Goal: Information Seeking & Learning: Find specific fact

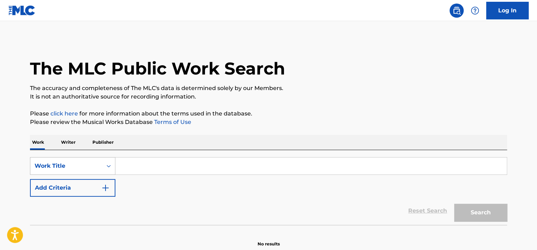
click at [102, 162] on div "Work Title" at bounding box center [72, 166] width 85 height 18
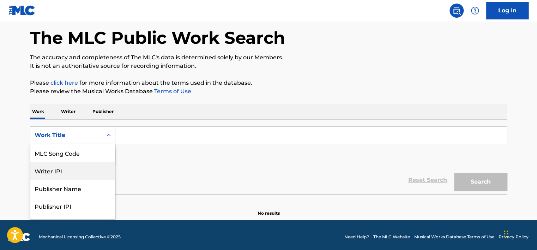
scroll to position [31, 0]
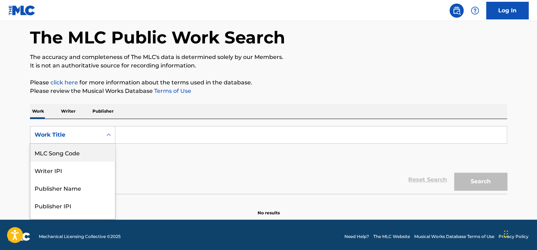
click at [80, 159] on div "MLC Song Code" at bounding box center [72, 153] width 85 height 18
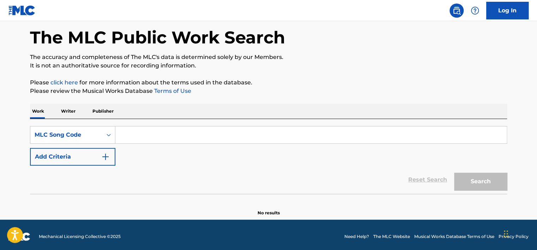
click at [123, 138] on input "Search Form" at bounding box center [311, 134] width 392 height 17
paste input "S63GF2"
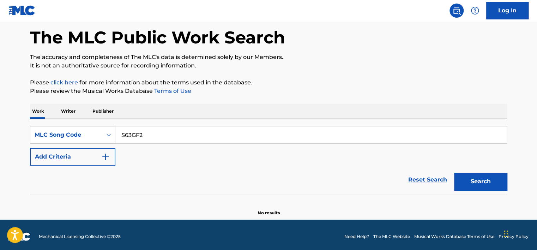
type input "S63GF2"
click at [454, 173] on button "Search" at bounding box center [480, 182] width 53 height 18
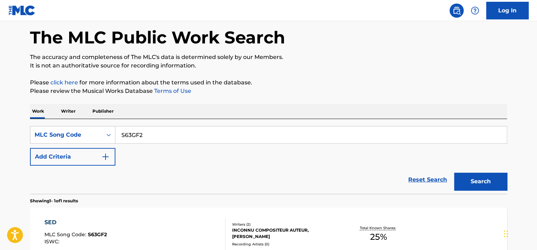
scroll to position [94, 0]
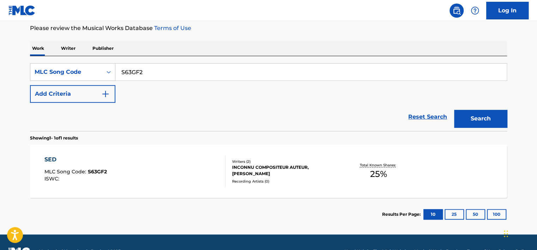
click at [217, 167] on div "SED MLC Song Code : S63GF2 ISWC :" at bounding box center [134, 171] width 181 height 32
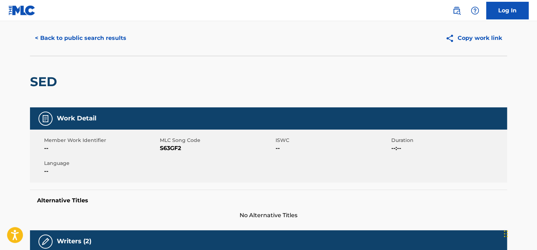
scroll to position [13, 0]
